Goal: Transaction & Acquisition: Purchase product/service

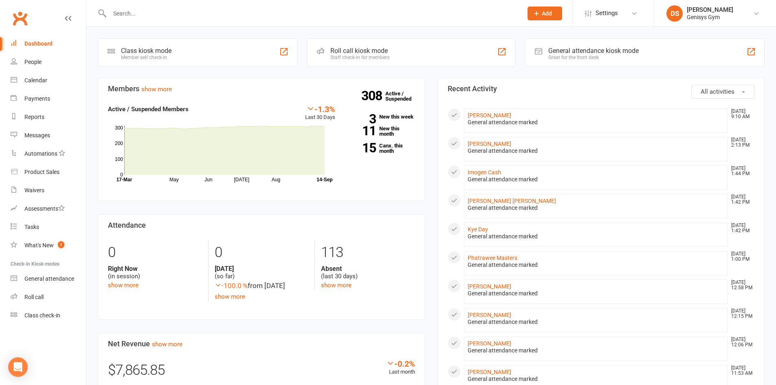
click at [564, 50] on div "General attendance kiosk mode" at bounding box center [593, 51] width 90 height 8
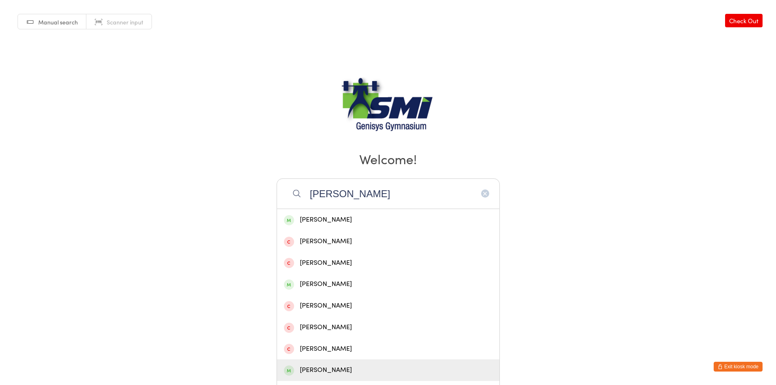
type input "craig"
click at [355, 371] on div "[PERSON_NAME]" at bounding box center [388, 369] width 208 height 11
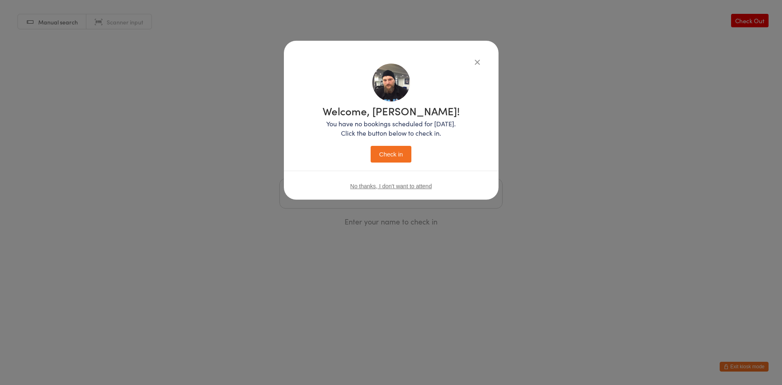
click at [395, 156] on button "Check in" at bounding box center [390, 154] width 41 height 17
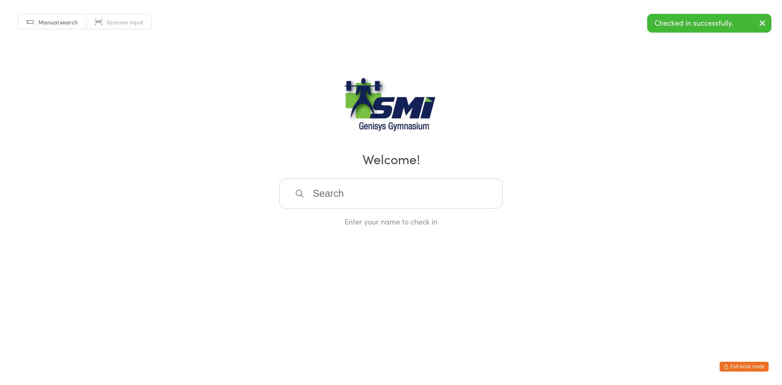
click at [346, 190] on input "search" at bounding box center [390, 193] width 223 height 30
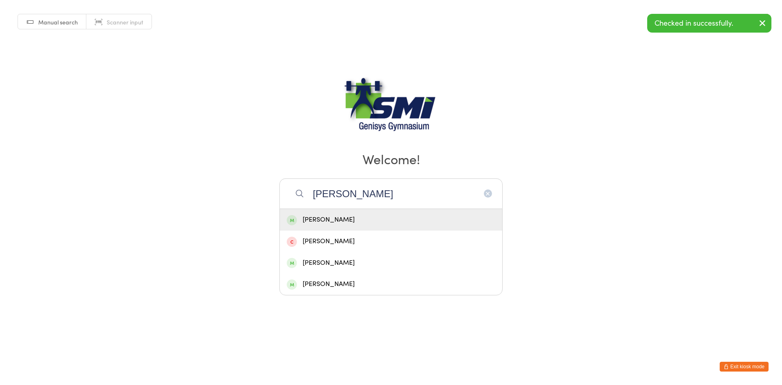
type input "safet"
click at [346, 216] on div "Safet Catovic" at bounding box center [391, 219] width 208 height 11
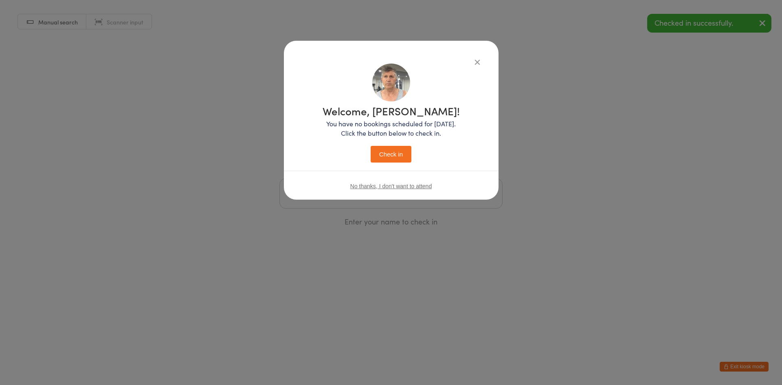
click at [388, 145] on div "Welcome, Safet! You have no bookings scheduled for today. Click the button belo…" at bounding box center [390, 133] width 137 height 57
click at [388, 150] on button "Check in" at bounding box center [390, 154] width 41 height 17
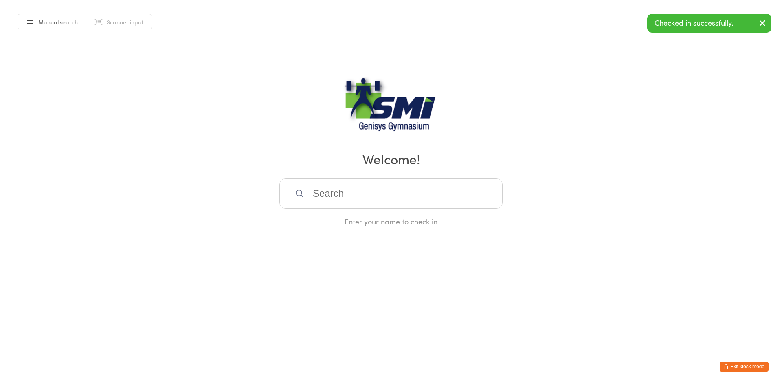
click at [329, 192] on input "search" at bounding box center [390, 193] width 223 height 30
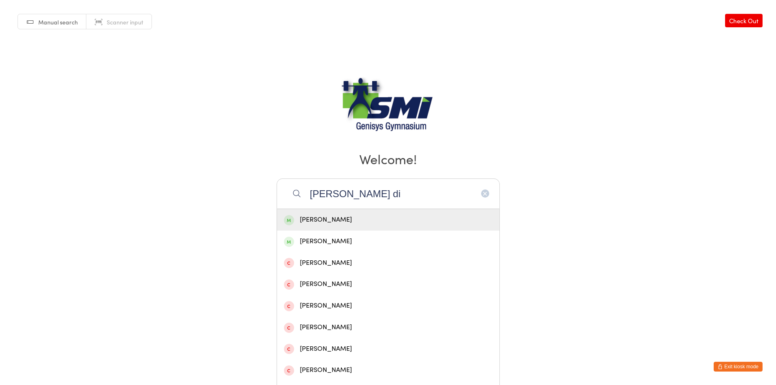
type input "peter di"
click at [335, 221] on div "[PERSON_NAME]" at bounding box center [388, 219] width 208 height 11
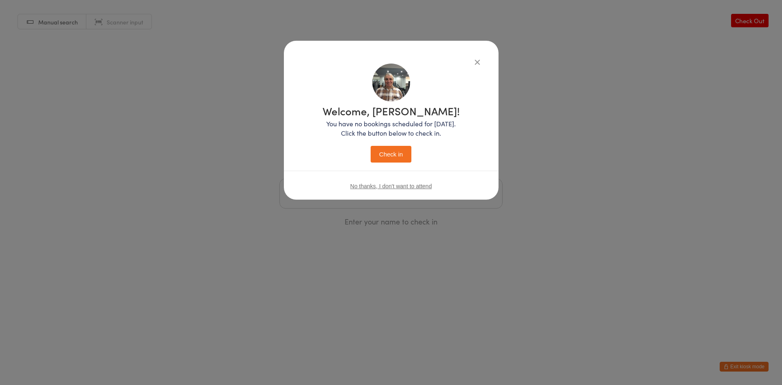
click at [398, 151] on button "Check in" at bounding box center [390, 154] width 41 height 17
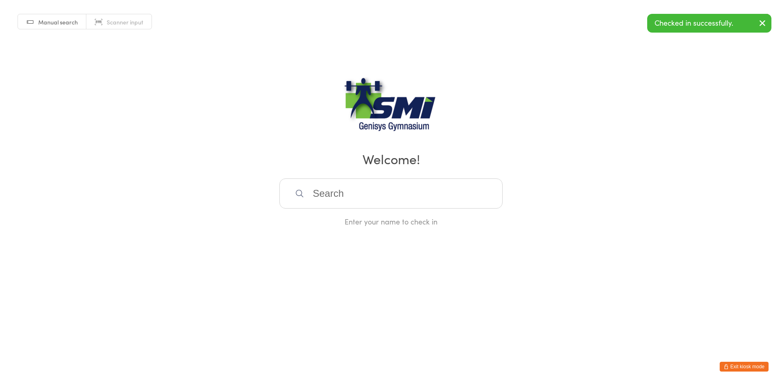
click at [326, 196] on input "search" at bounding box center [390, 193] width 223 height 30
type input "m"
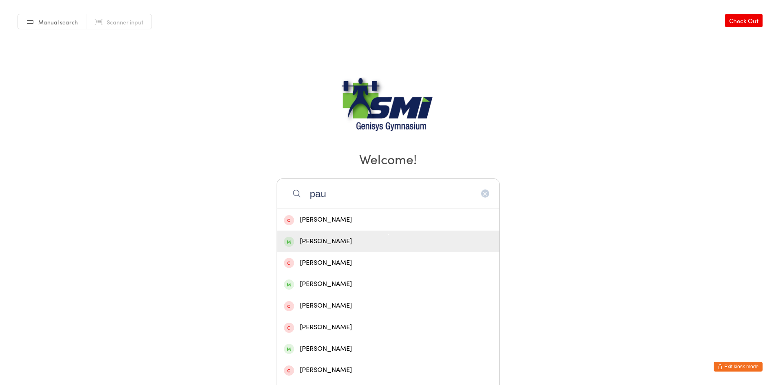
type input "pau"
click at [328, 237] on div "Paul Rose" at bounding box center [388, 241] width 208 height 11
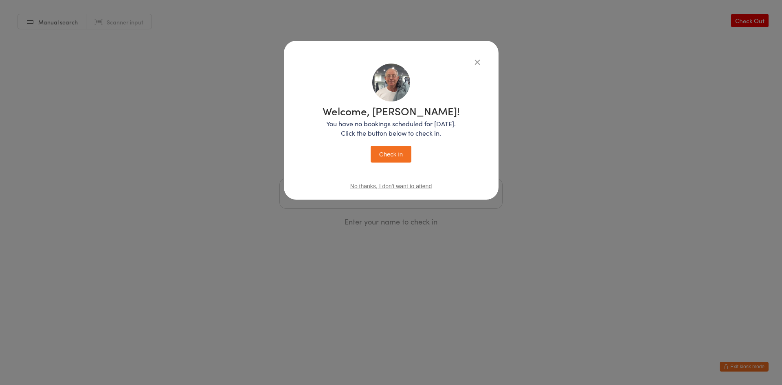
click at [406, 154] on button "Check in" at bounding box center [390, 154] width 41 height 17
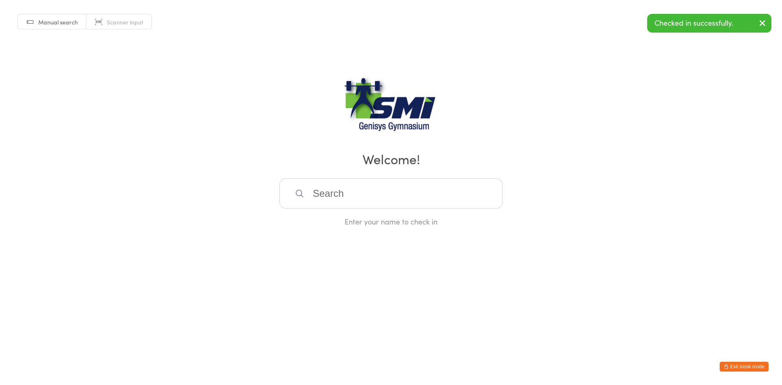
click at [344, 190] on input "search" at bounding box center [390, 193] width 223 height 30
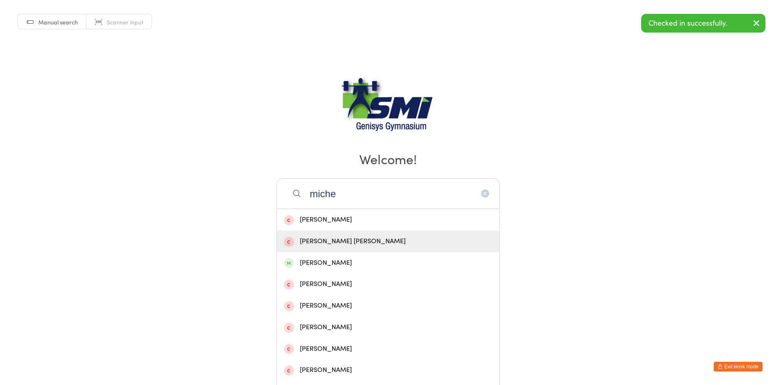
type input "miche"
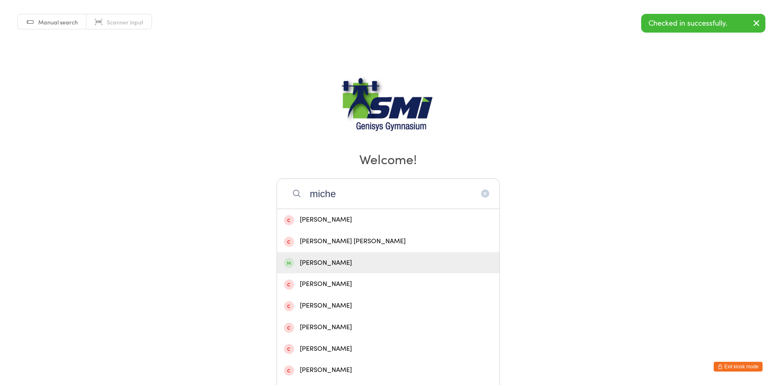
click at [341, 256] on div "[PERSON_NAME]" at bounding box center [388, 263] width 222 height 22
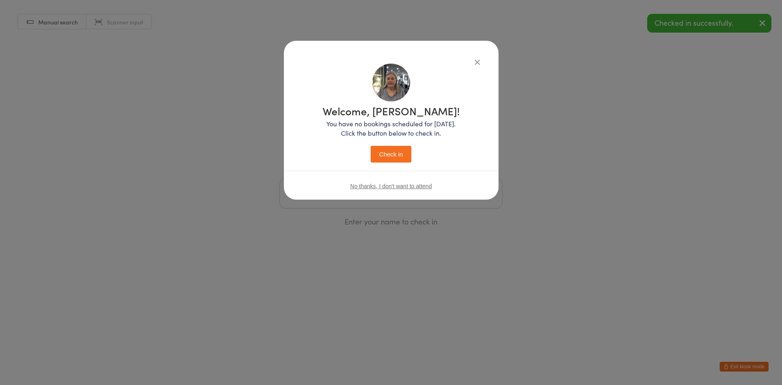
click at [392, 155] on button "Check in" at bounding box center [390, 154] width 41 height 17
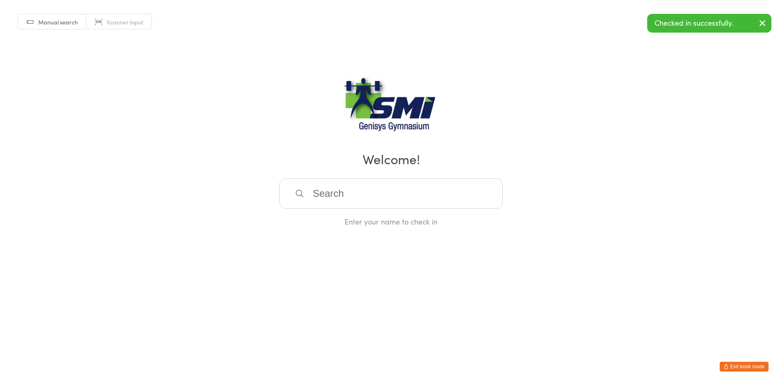
click at [332, 195] on input "search" at bounding box center [390, 193] width 223 height 30
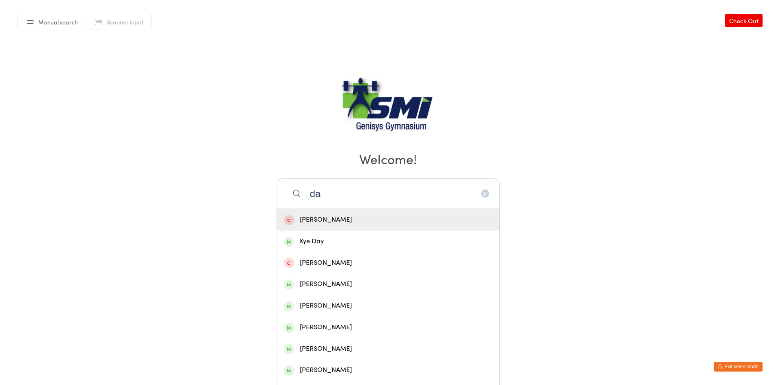
type input "d"
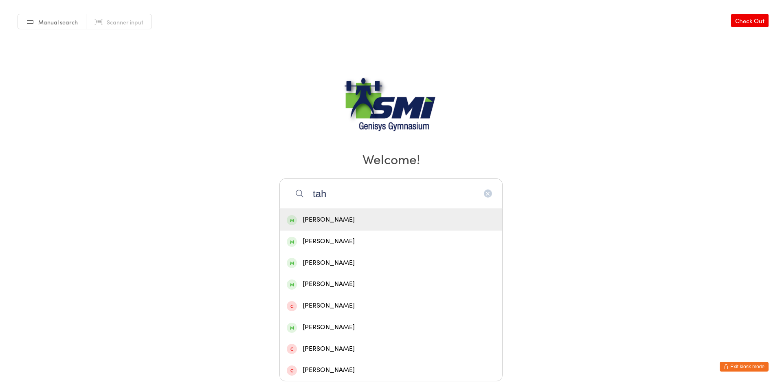
type input "tah"
click at [335, 218] on div "[PERSON_NAME]" at bounding box center [391, 219] width 208 height 11
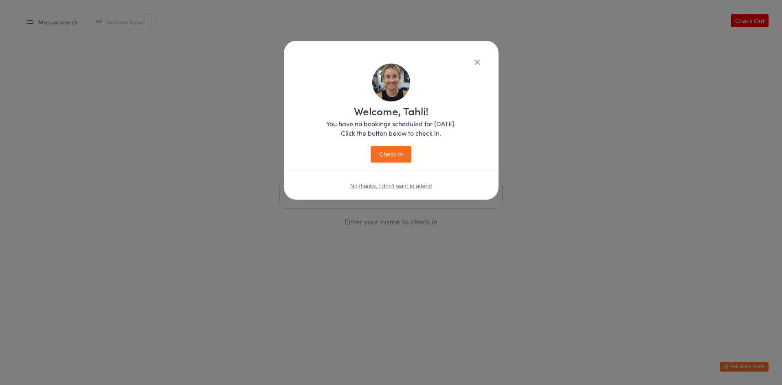
click at [397, 155] on button "Check in" at bounding box center [390, 154] width 41 height 17
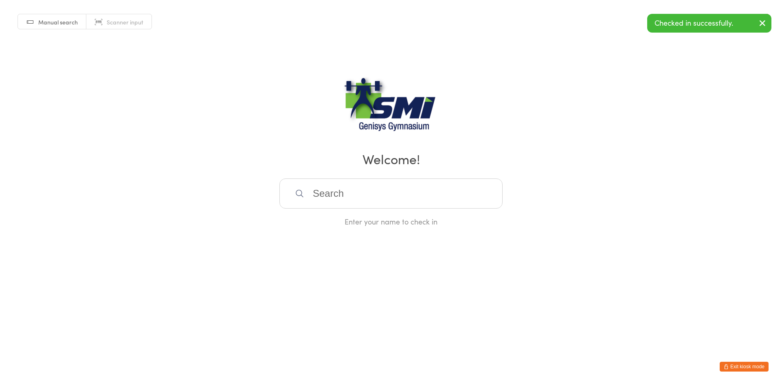
click at [354, 184] on input "search" at bounding box center [390, 193] width 223 height 30
click at [749, 369] on button "Exit kiosk mode" at bounding box center [743, 367] width 49 height 10
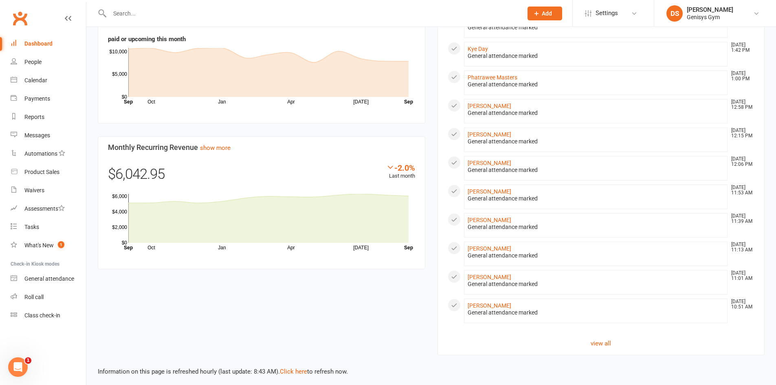
scroll to position [355, 0]
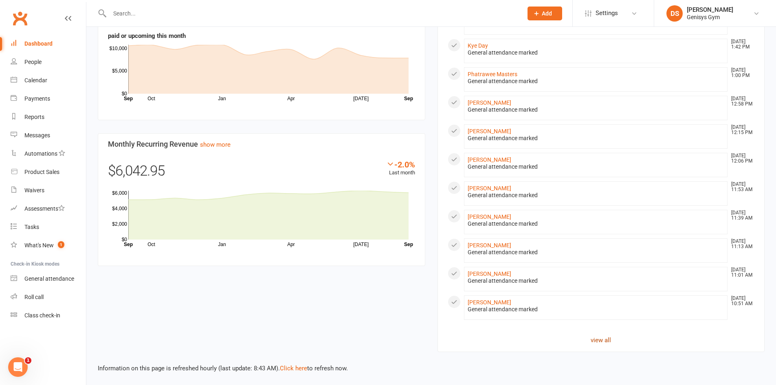
click at [612, 344] on link "view all" at bounding box center [600, 340] width 307 height 10
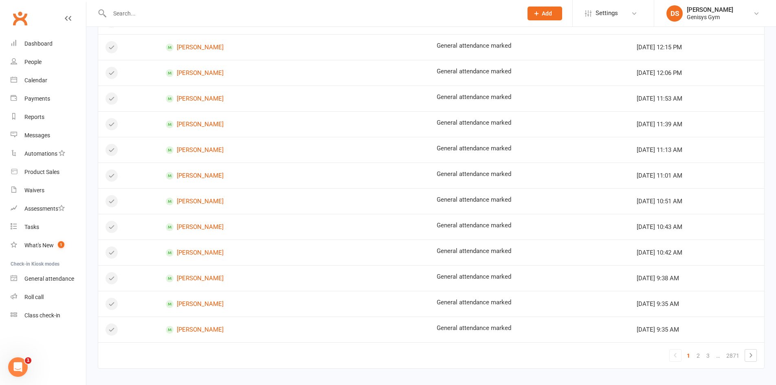
scroll to position [405, 0]
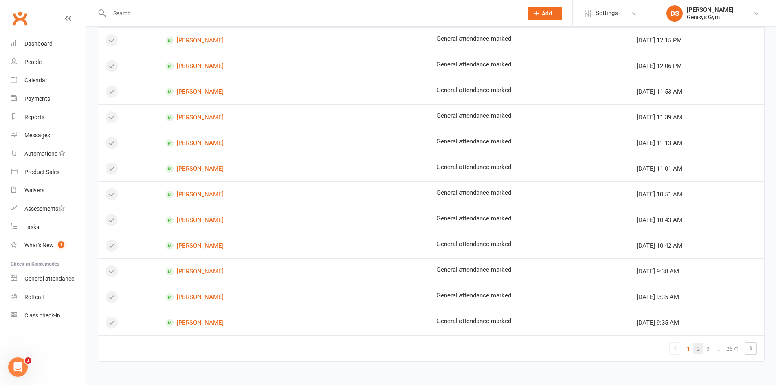
click at [695, 349] on link "2" at bounding box center [698, 348] width 10 height 11
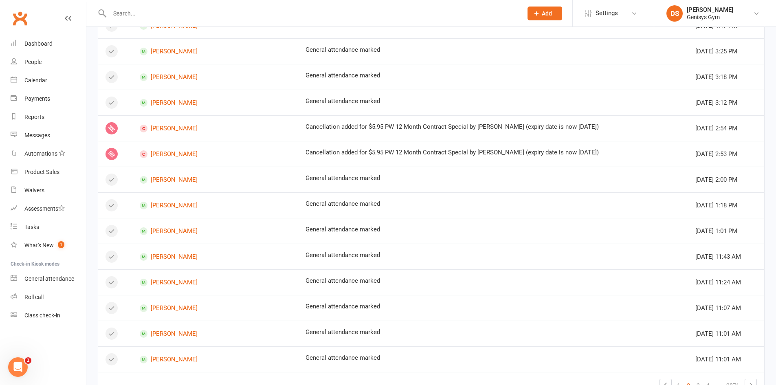
scroll to position [324, 0]
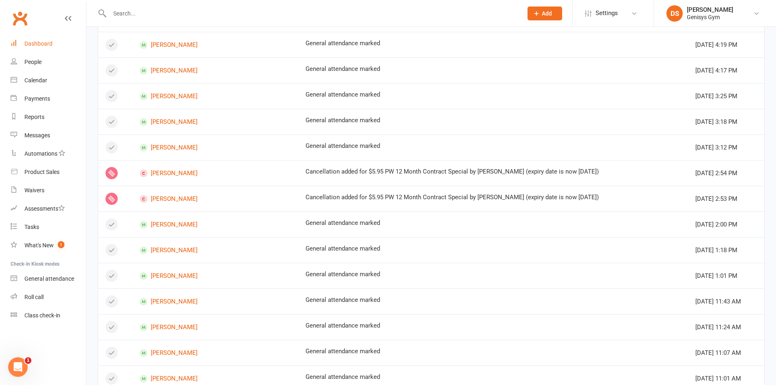
click at [34, 42] on div "Dashboard" at bounding box center [38, 43] width 28 height 7
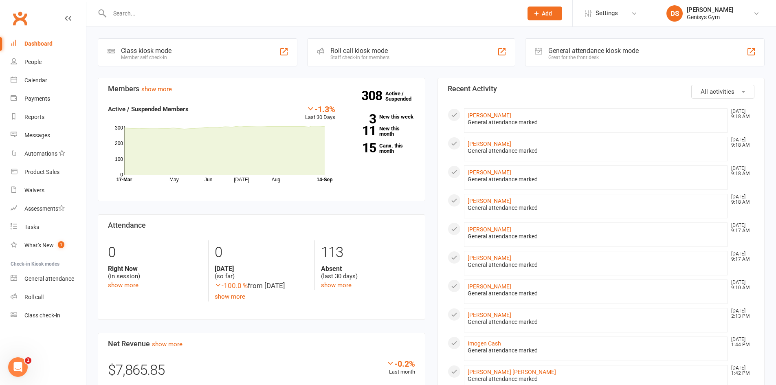
click at [590, 55] on div "Great for the front desk" at bounding box center [593, 58] width 90 height 6
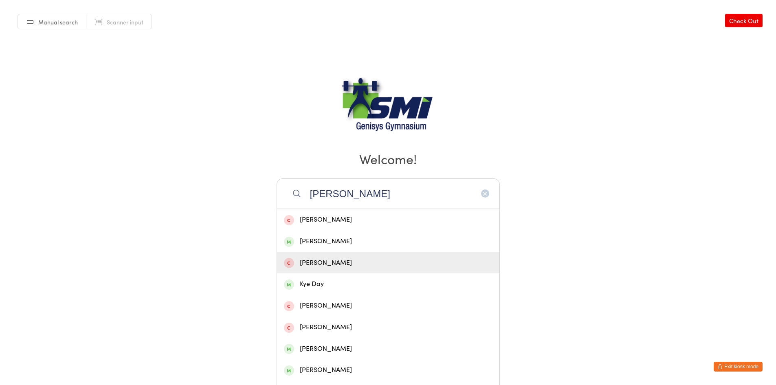
type input "darr"
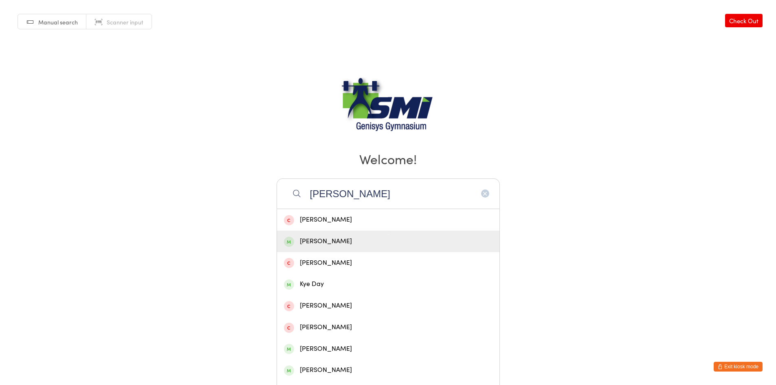
click at [330, 242] on div "[PERSON_NAME]" at bounding box center [388, 241] width 208 height 11
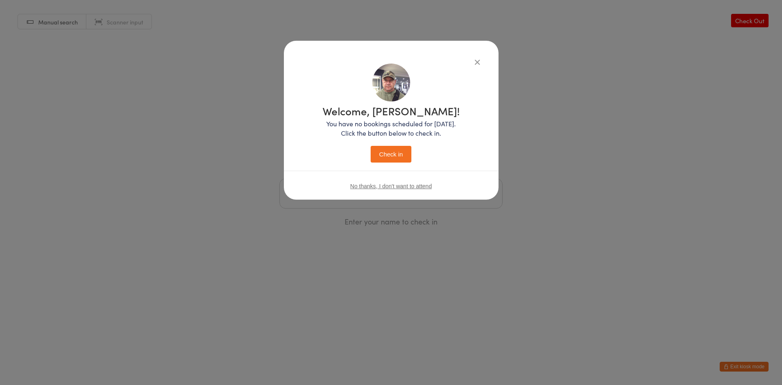
click at [400, 157] on button "Check in" at bounding box center [390, 154] width 41 height 17
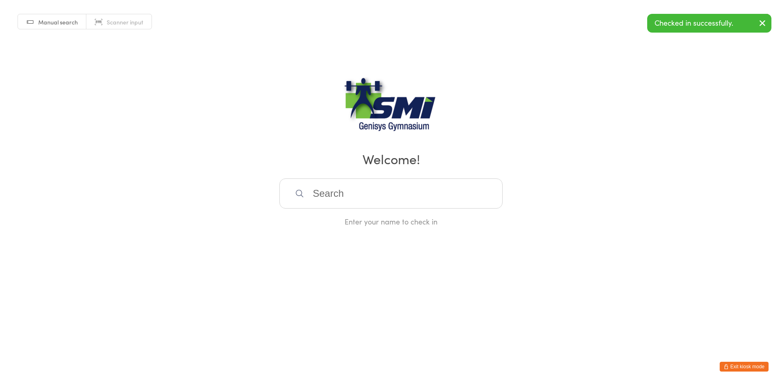
click at [745, 368] on button "Exit kiosk mode" at bounding box center [743, 367] width 49 height 10
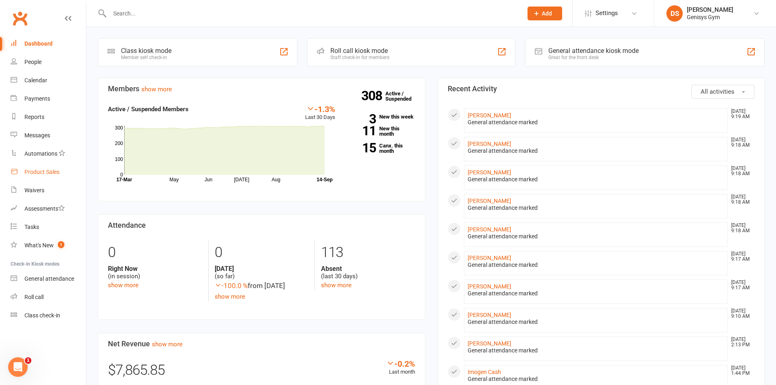
click at [36, 165] on link "Product Sales" at bounding box center [48, 172] width 75 height 18
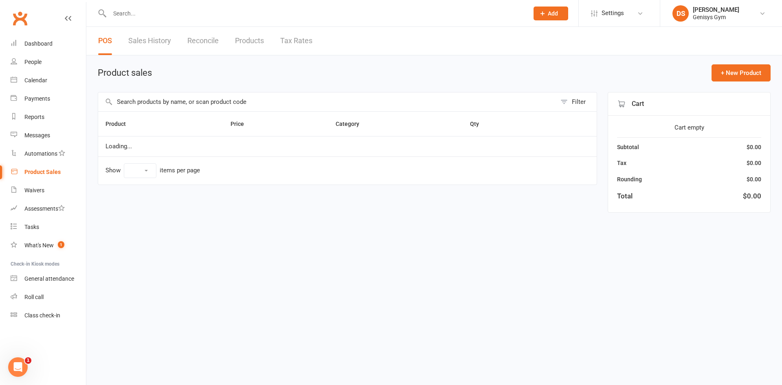
select select "10"
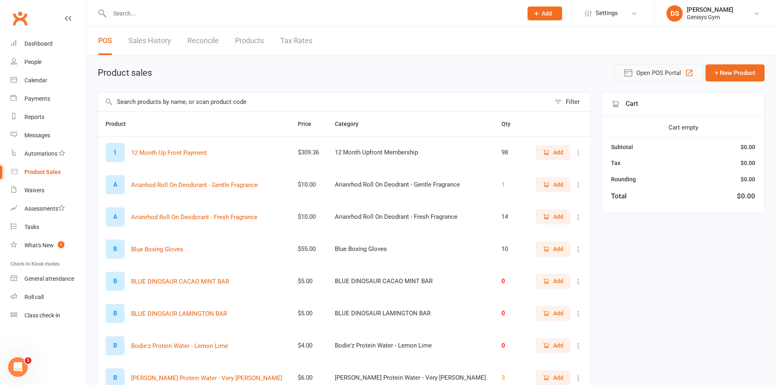
click at [655, 67] on button "Open POS Portal" at bounding box center [659, 72] width 90 height 17
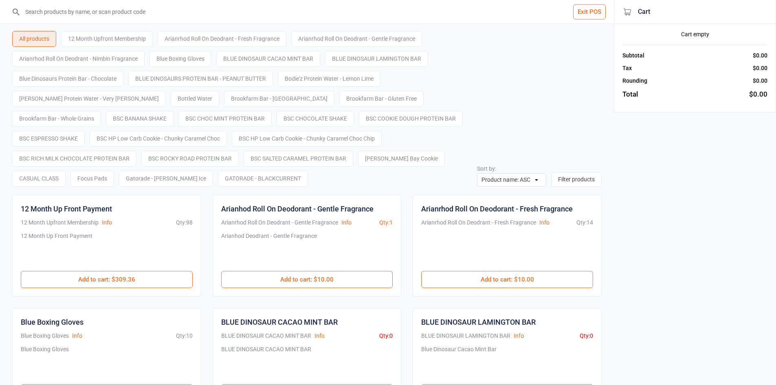
click at [77, 10] on input "search" at bounding box center [311, 12] width 581 height 24
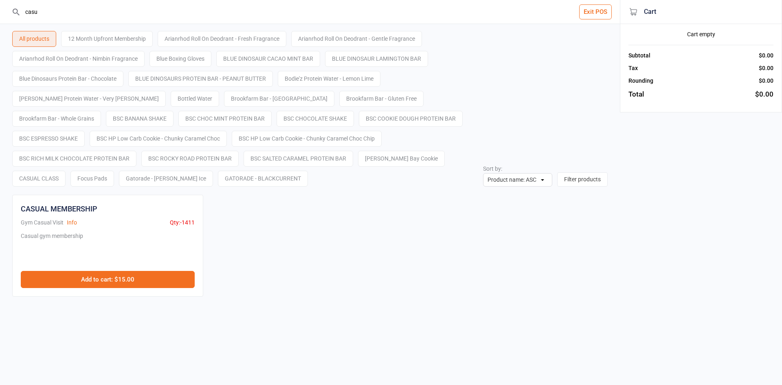
type input "casu"
click at [165, 274] on button "Add to cart : $15.00" at bounding box center [108, 279] width 174 height 17
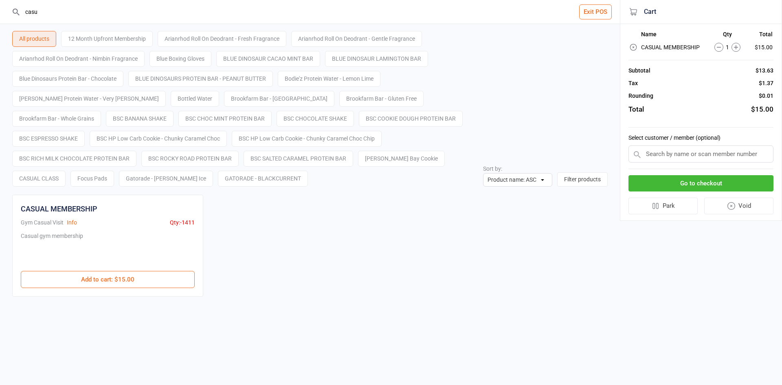
click at [663, 157] on input "text" at bounding box center [700, 153] width 145 height 17
click at [738, 47] on icon at bounding box center [735, 47] width 9 height 9
click at [671, 152] on input "text" at bounding box center [700, 153] width 145 height 17
type input "tah"
click at [675, 172] on div "[PERSON_NAME]" at bounding box center [701, 169] width 144 height 13
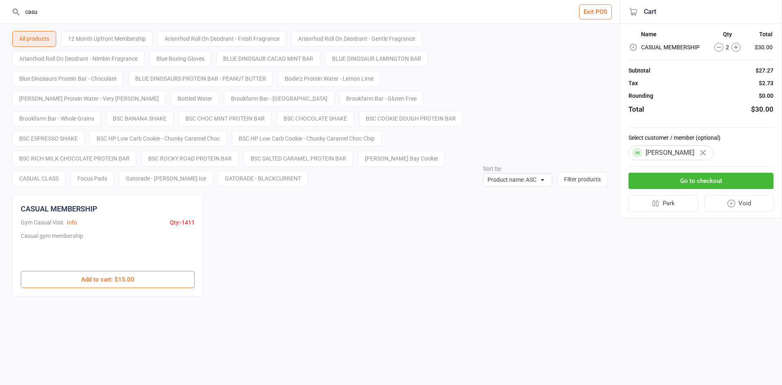
click at [705, 176] on button "Go to checkout" at bounding box center [700, 181] width 145 height 17
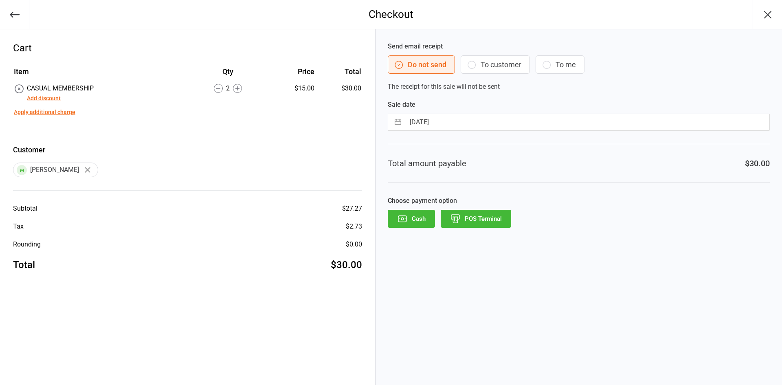
click at [50, 97] on button "Add discount" at bounding box center [44, 98] width 34 height 9
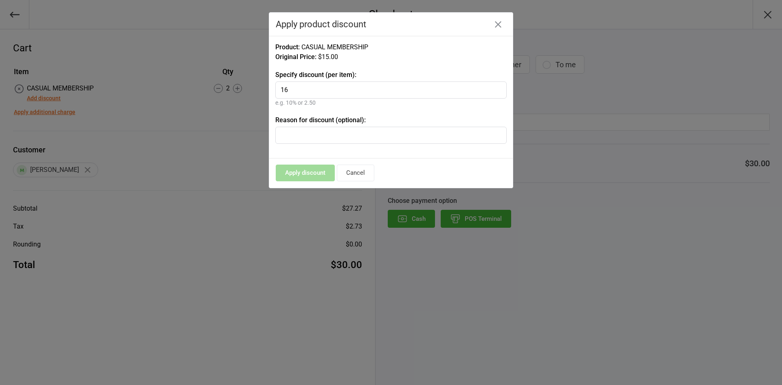
type input "16"
click at [319, 138] on input "text" at bounding box center [390, 135] width 231 height 17
type input "Jock"
click at [336, 149] on div "Product: CASUAL MEMBERSHIP Original Price: $15.00 Specify discount (per item): …" at bounding box center [390, 97] width 243 height 123
click at [325, 86] on input "16" at bounding box center [390, 89] width 231 height 17
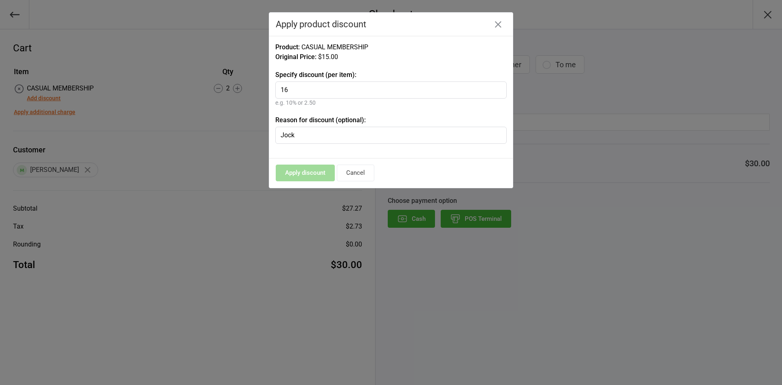
type input "1"
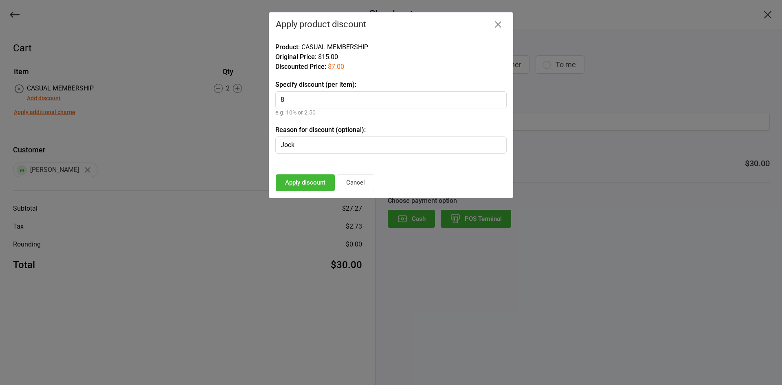
type input "8"
click at [312, 186] on button "Apply discount" at bounding box center [305, 182] width 59 height 17
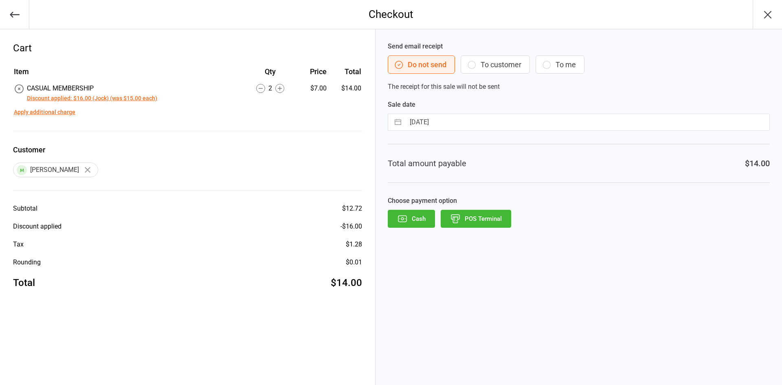
click at [481, 216] on button "POS Terminal" at bounding box center [476, 219] width 70 height 18
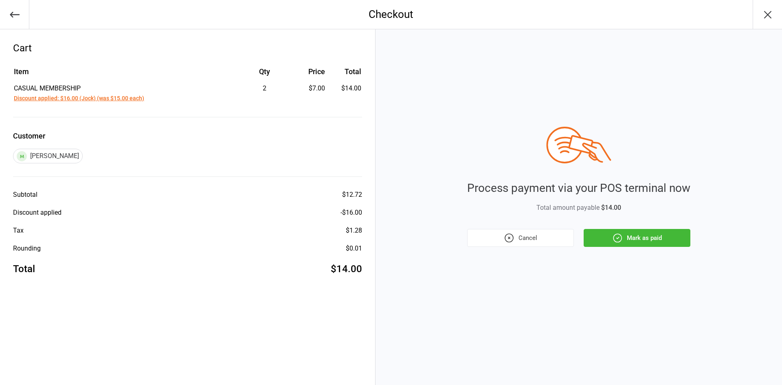
click at [648, 239] on button "Mark as paid" at bounding box center [636, 238] width 107 height 18
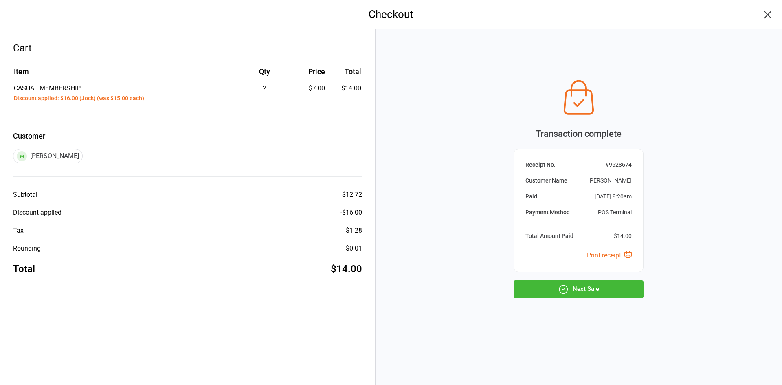
click at [600, 290] on button "Next Sale" at bounding box center [578, 289] width 130 height 18
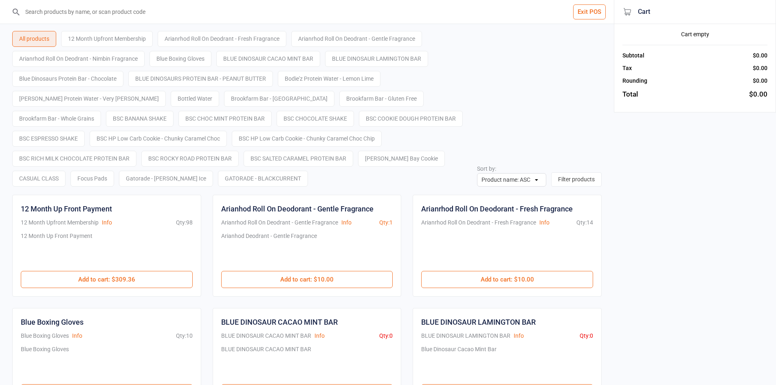
click at [598, 8] on button "Exit POS" at bounding box center [589, 11] width 33 height 15
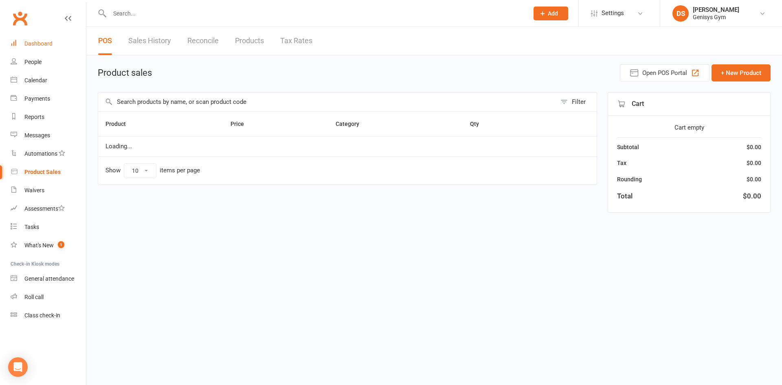
click at [40, 38] on link "Dashboard" at bounding box center [48, 44] width 75 height 18
